Goal: Task Accomplishment & Management: Manage account settings

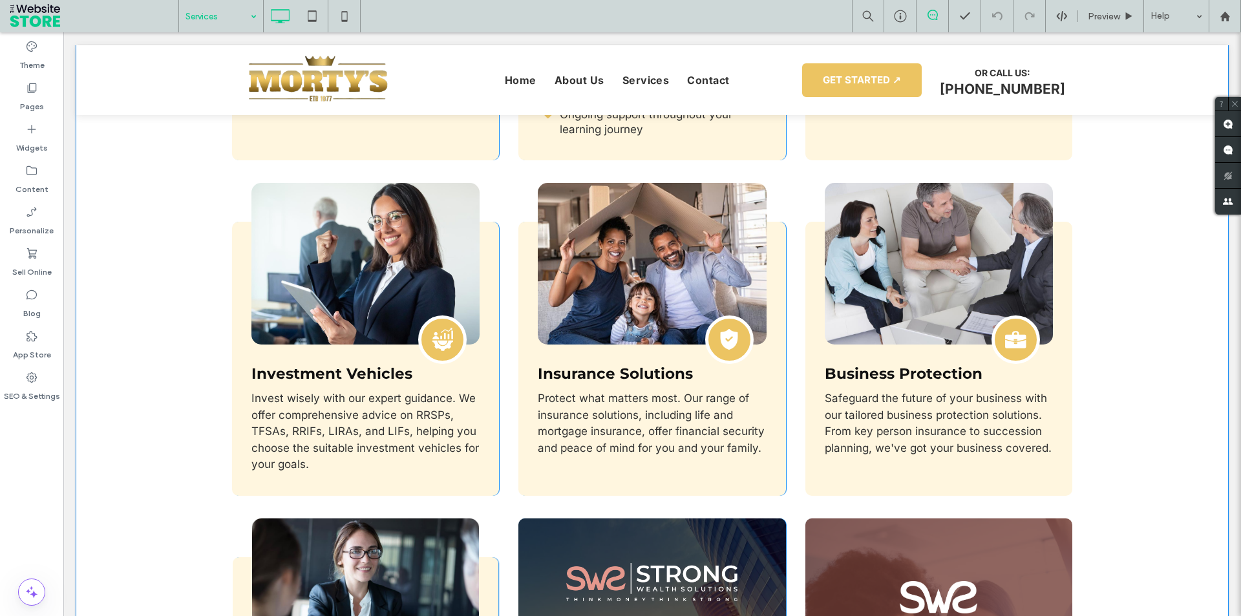
scroll to position [1099, 0]
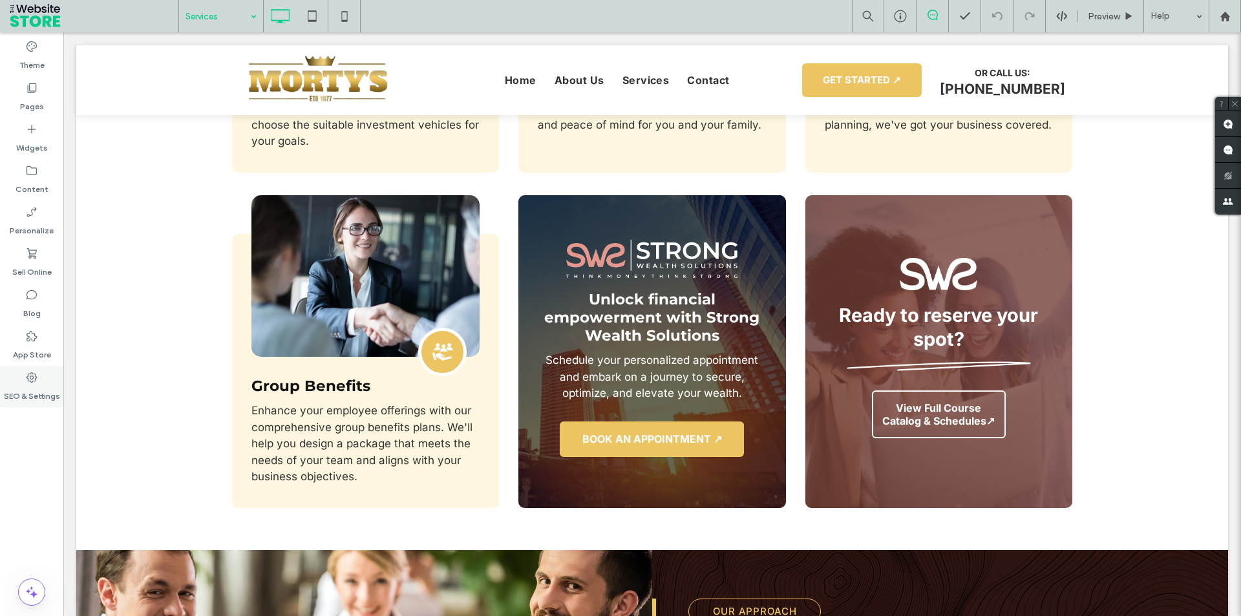
click at [31, 380] on icon at bounding box center [31, 377] width 13 height 13
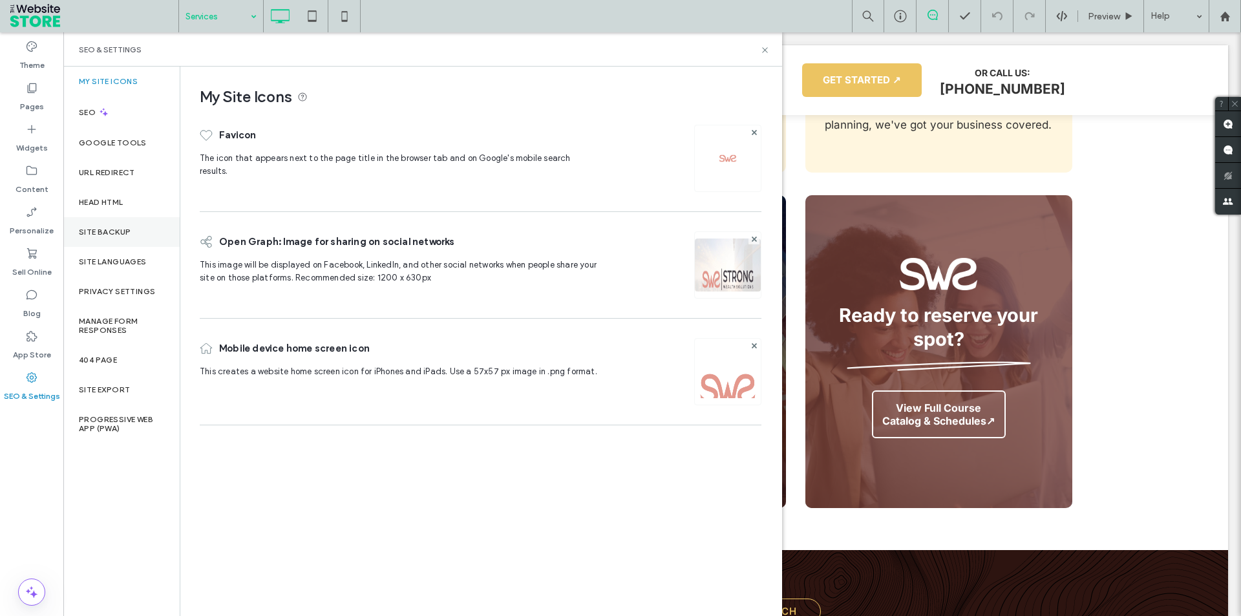
click at [124, 237] on div "Site Backup" at bounding box center [121, 232] width 116 height 30
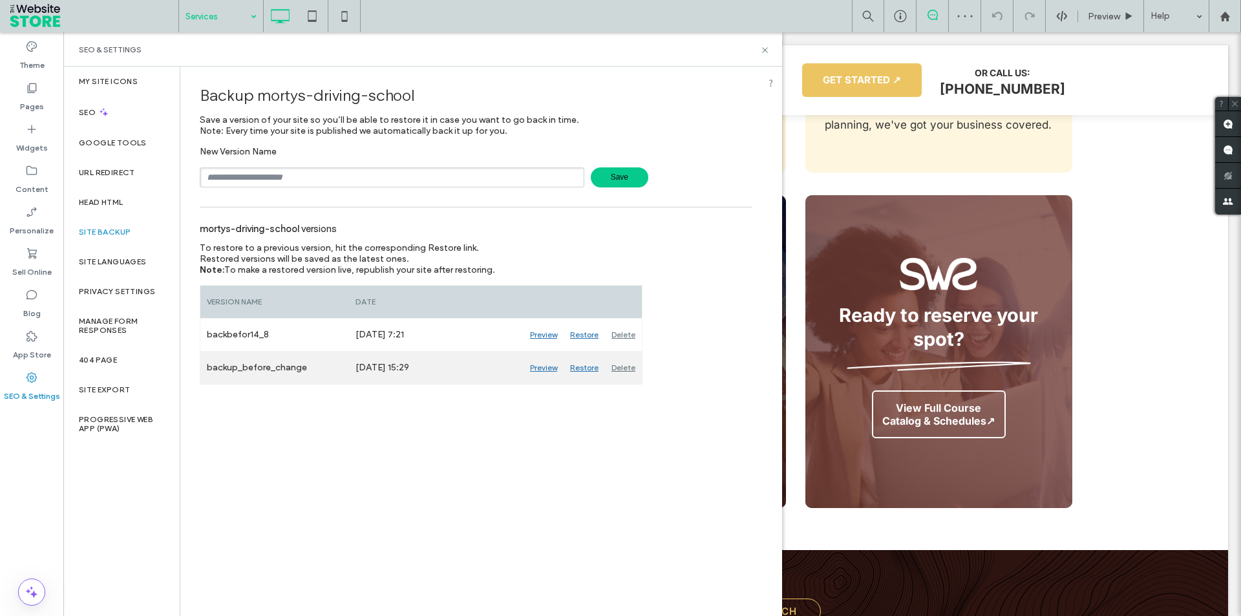
click at [540, 367] on div "Preview" at bounding box center [543, 368] width 40 height 32
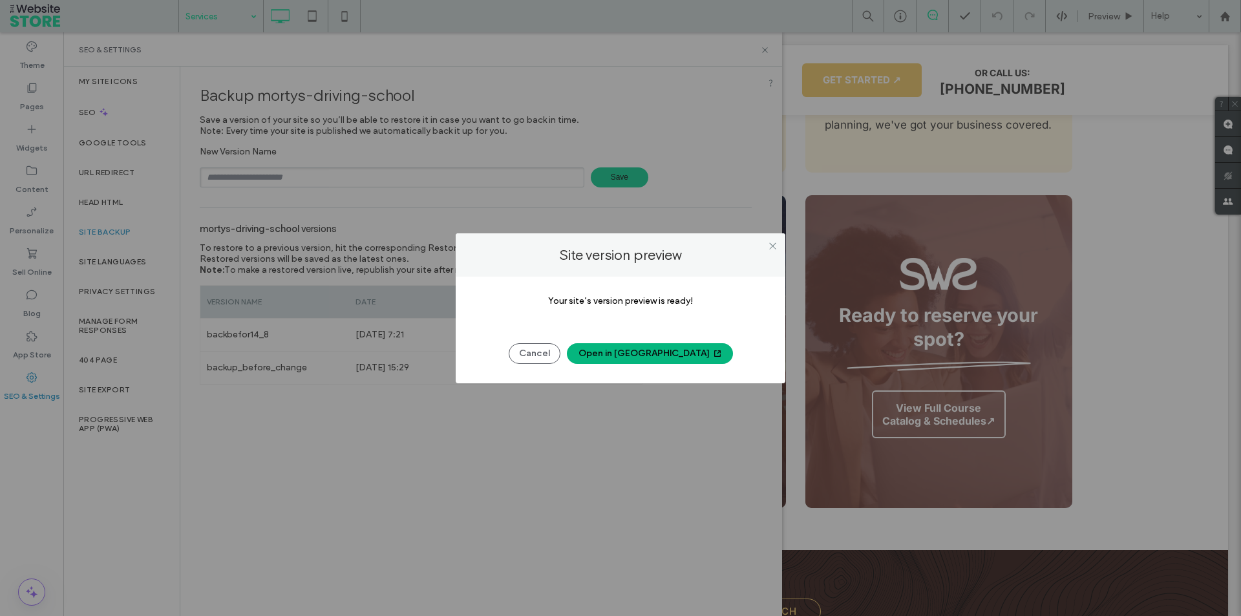
click at [621, 357] on button "Open in New Tab" at bounding box center [650, 353] width 166 height 21
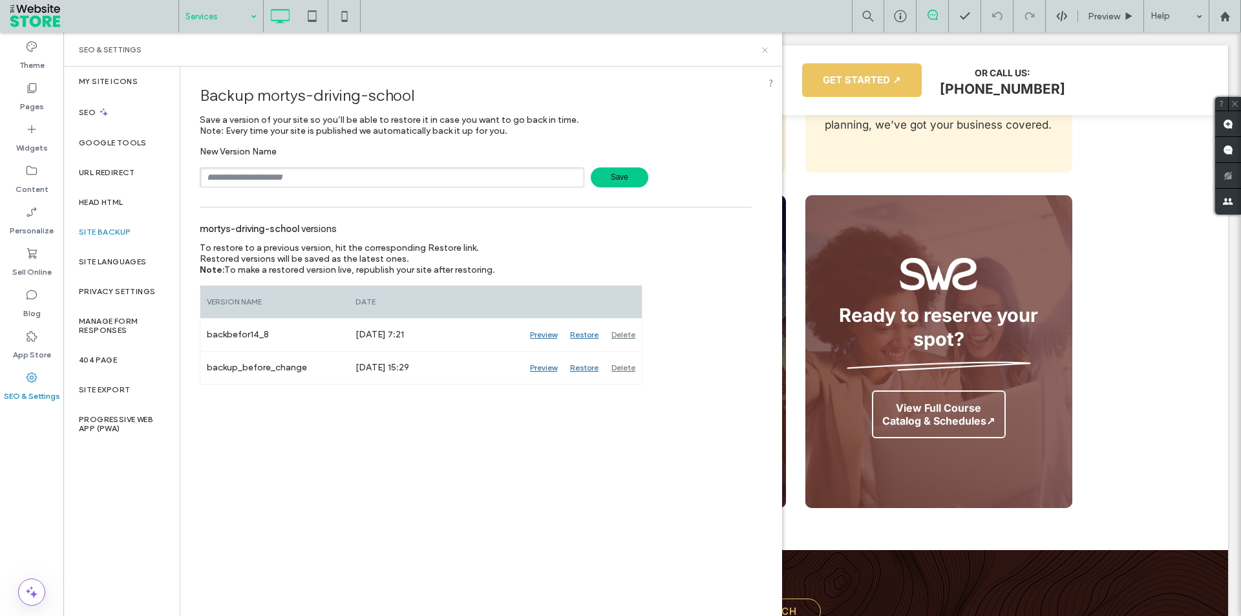
click at [761, 53] on icon at bounding box center [765, 50] width 10 height 10
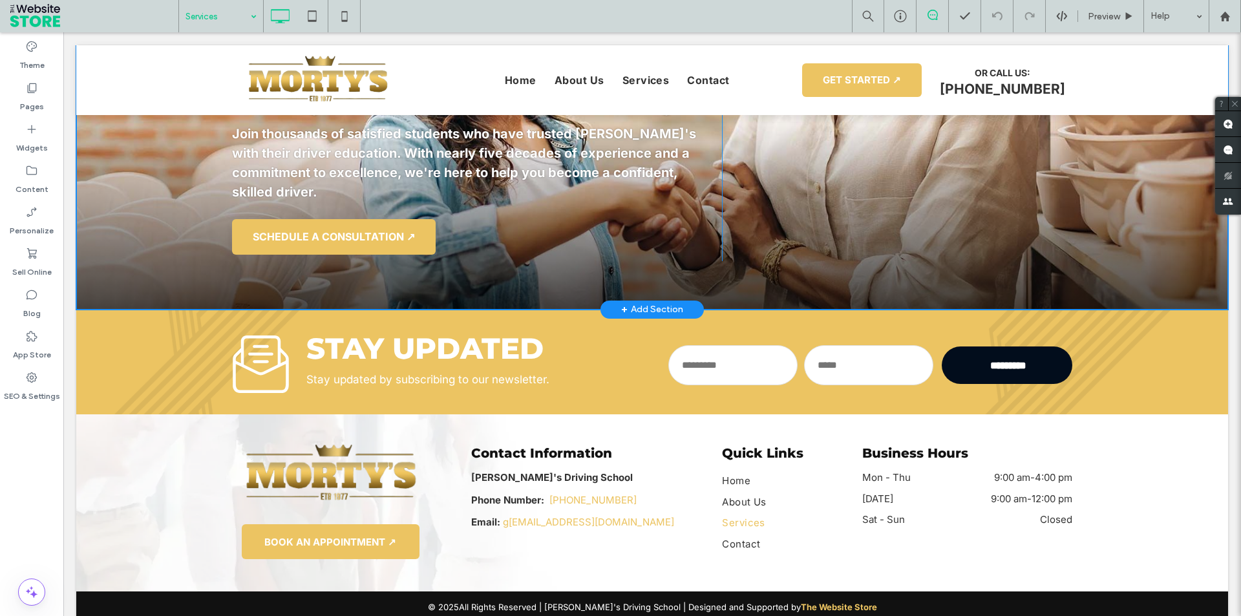
scroll to position [3212, 0]
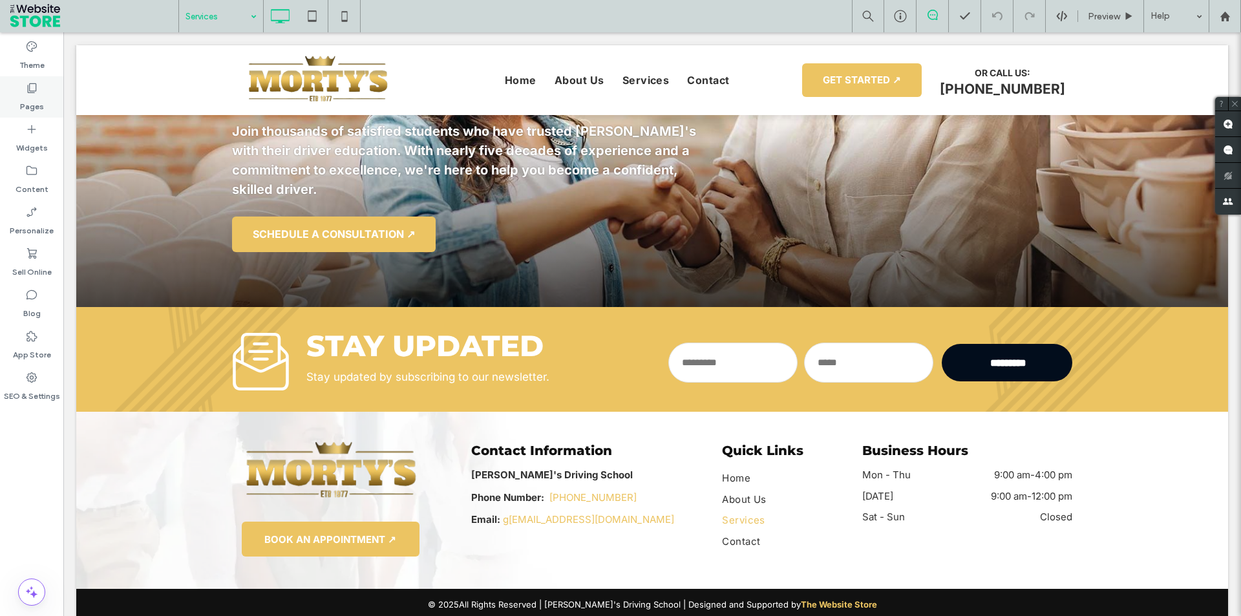
click at [39, 89] on div "Pages" at bounding box center [31, 96] width 63 height 41
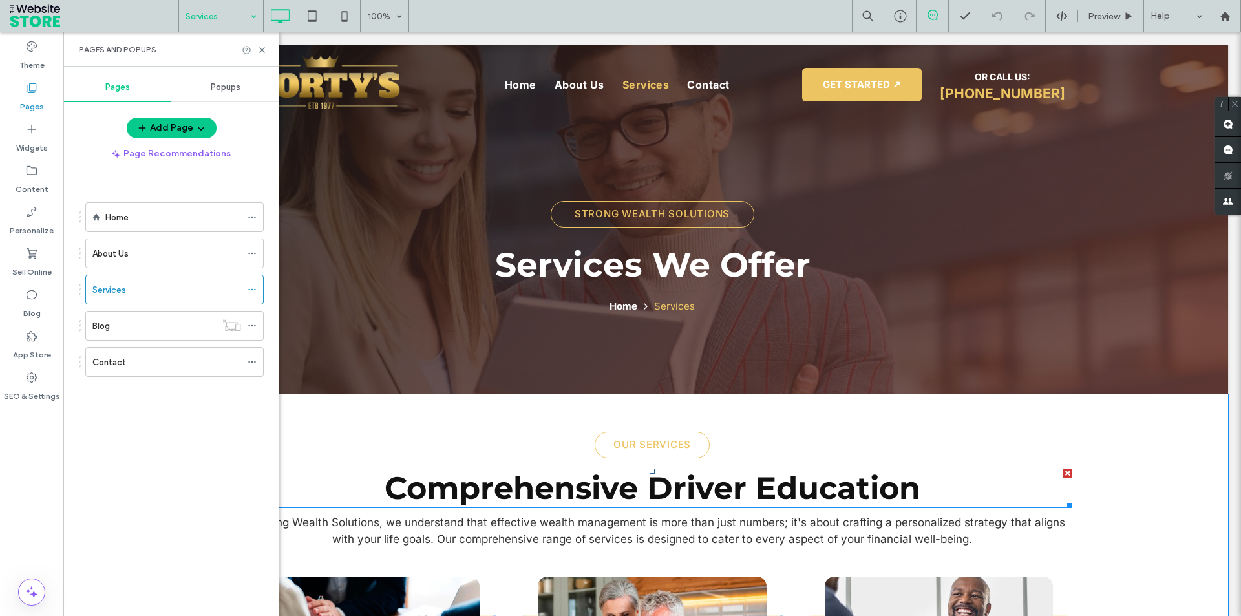
scroll to position [0, 0]
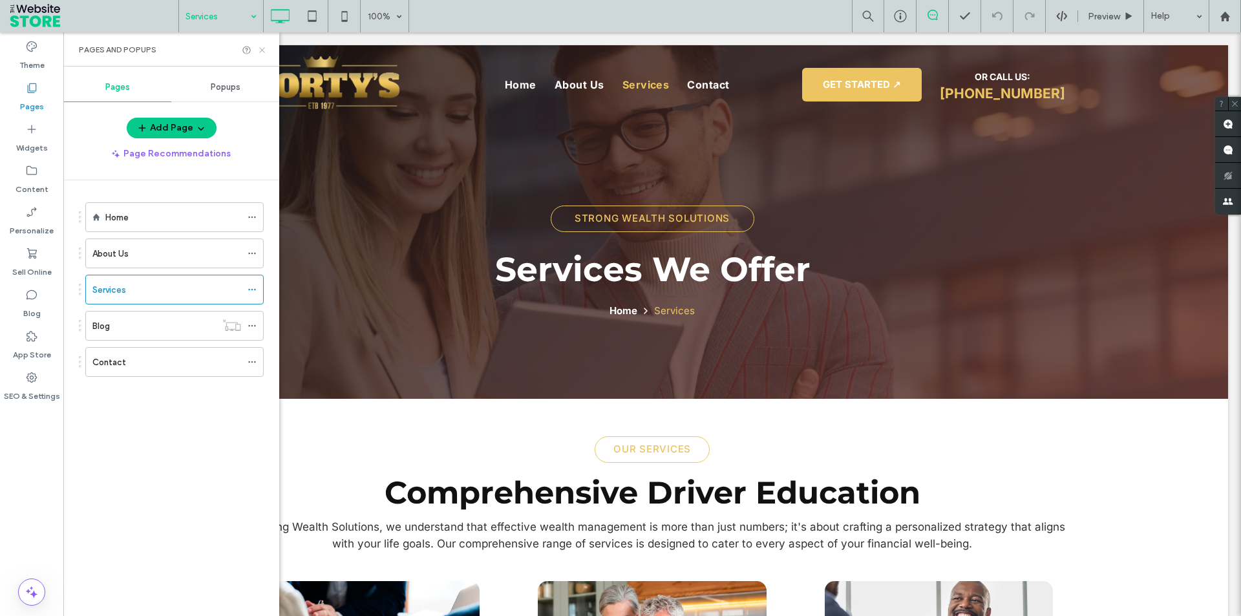
click at [262, 49] on use at bounding box center [261, 49] width 5 height 5
